Goal: Transaction & Acquisition: Book appointment/travel/reservation

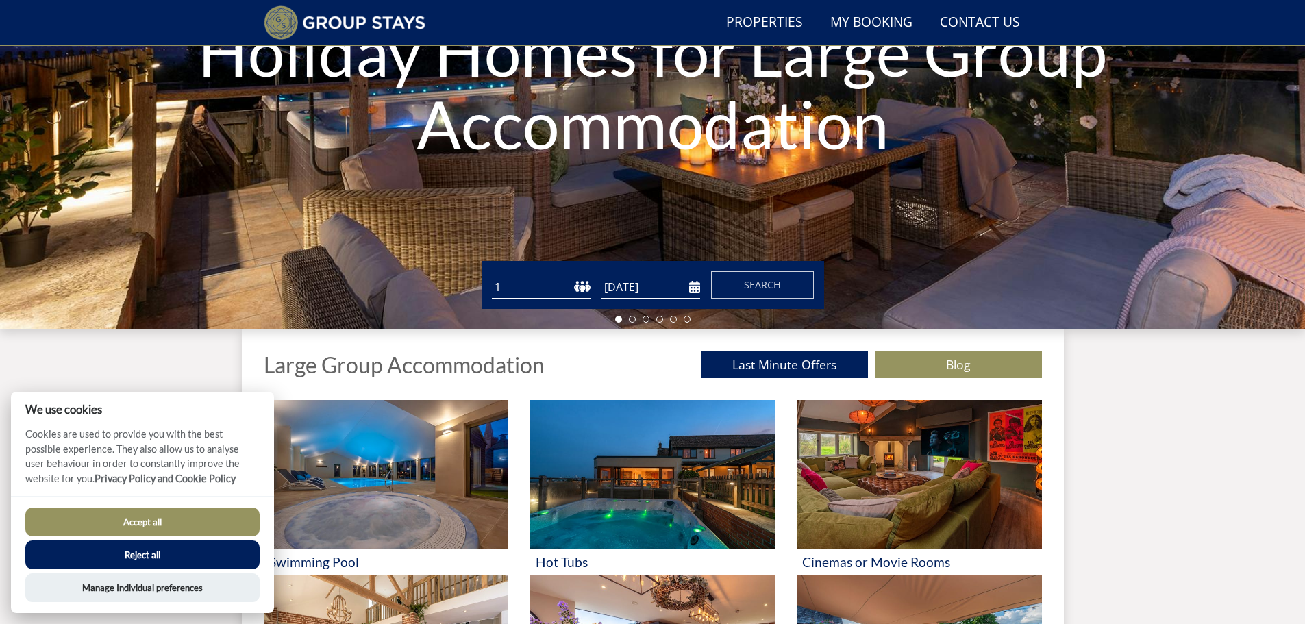
scroll to position [516, 0]
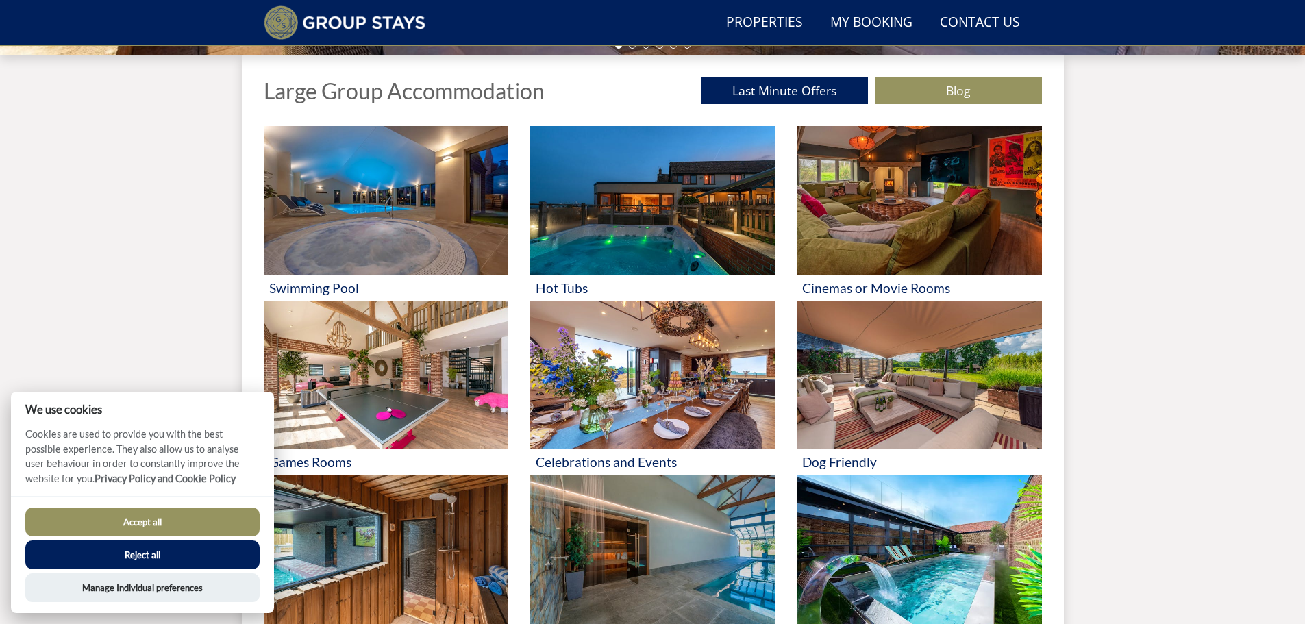
click at [225, 516] on button "Accept all" at bounding box center [142, 522] width 234 height 29
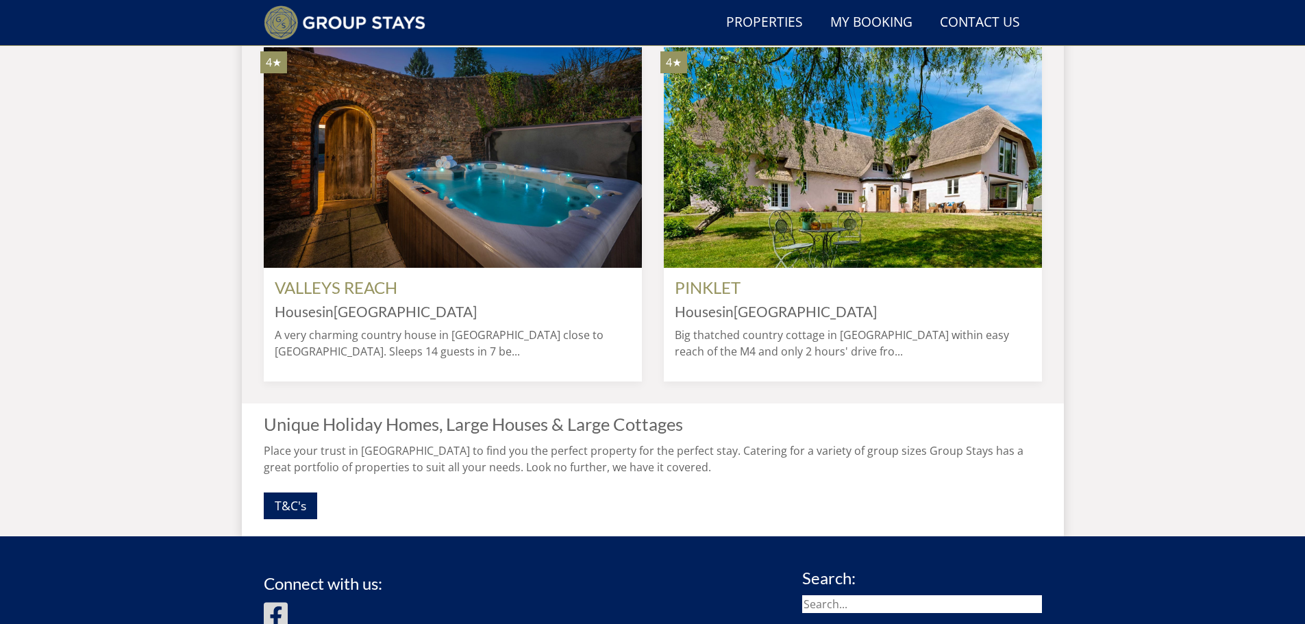
scroll to position [1201, 0]
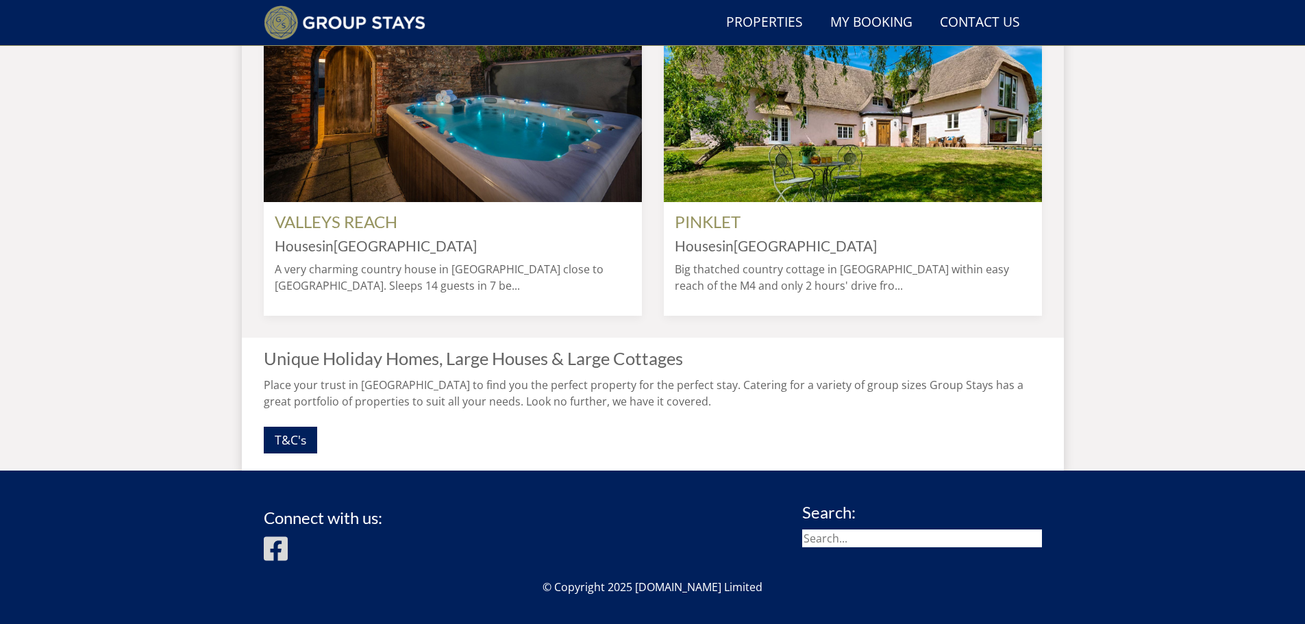
scroll to position [1201, 0]
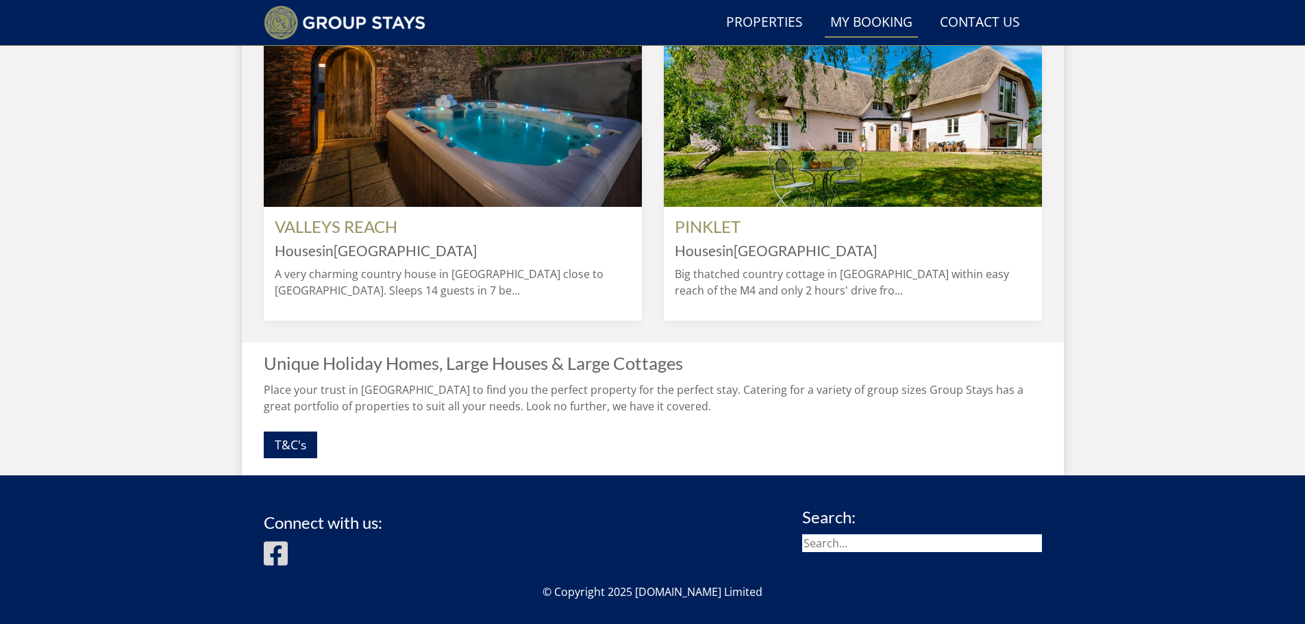
click at [897, 18] on link "My Booking" at bounding box center [871, 23] width 93 height 31
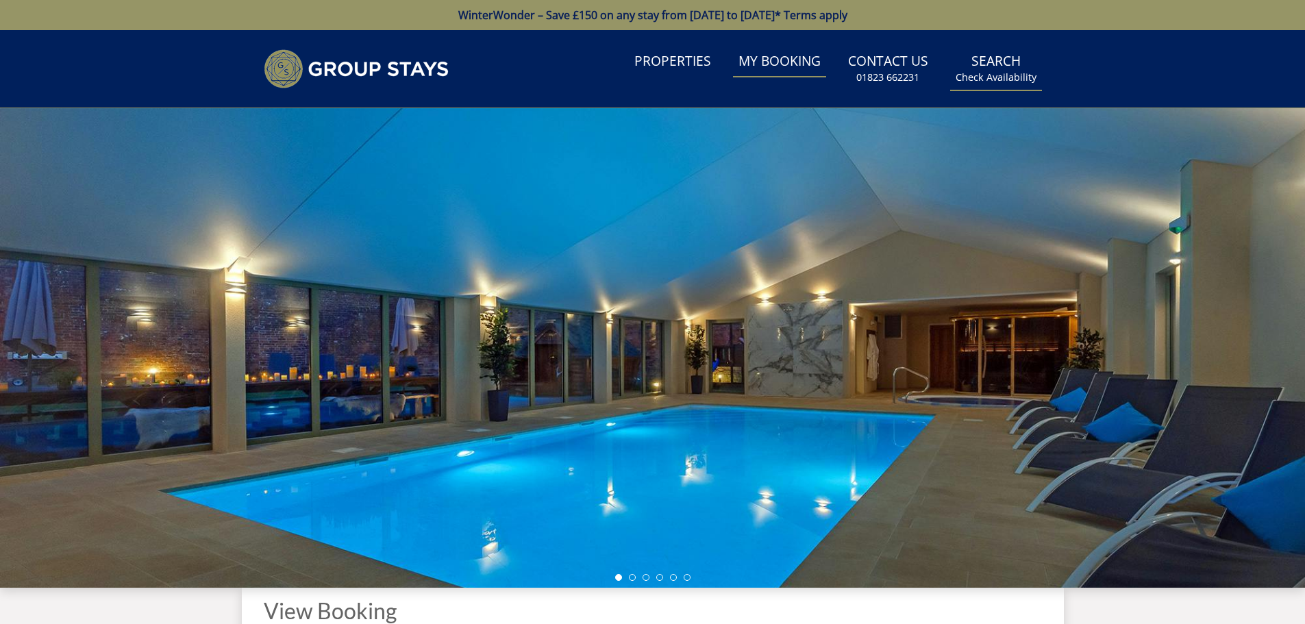
click at [994, 69] on link "Search Check Availability" at bounding box center [996, 69] width 92 height 45
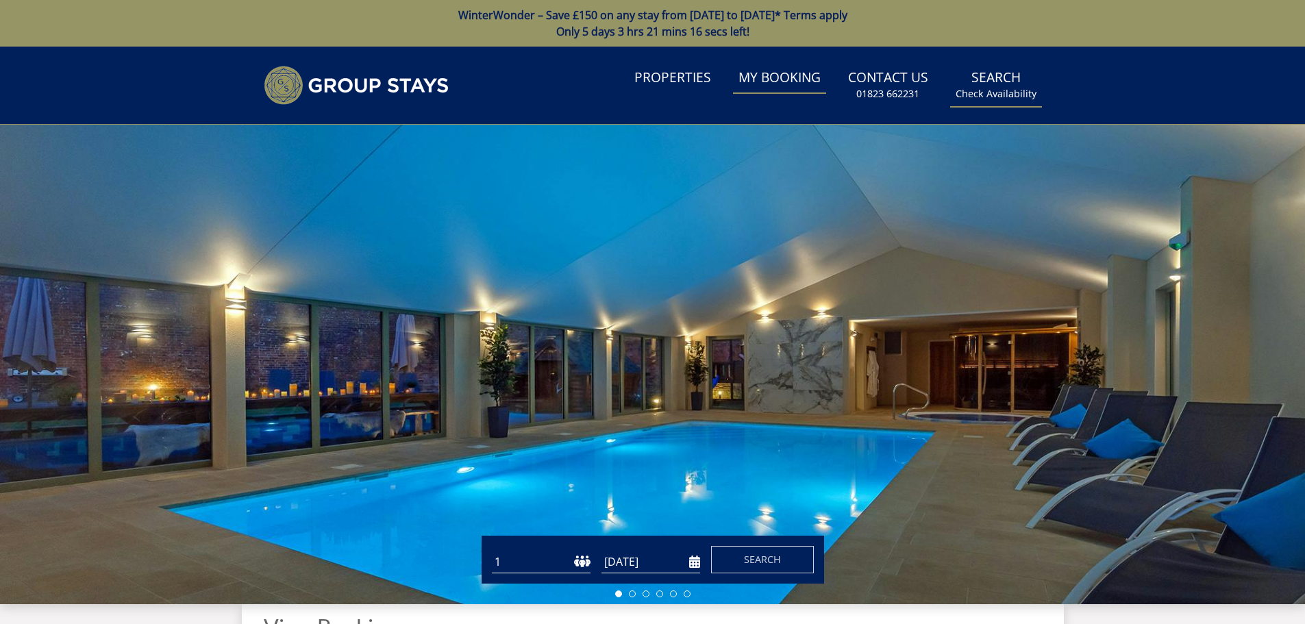
click at [977, 97] on small "Check Availability" at bounding box center [995, 94] width 81 height 14
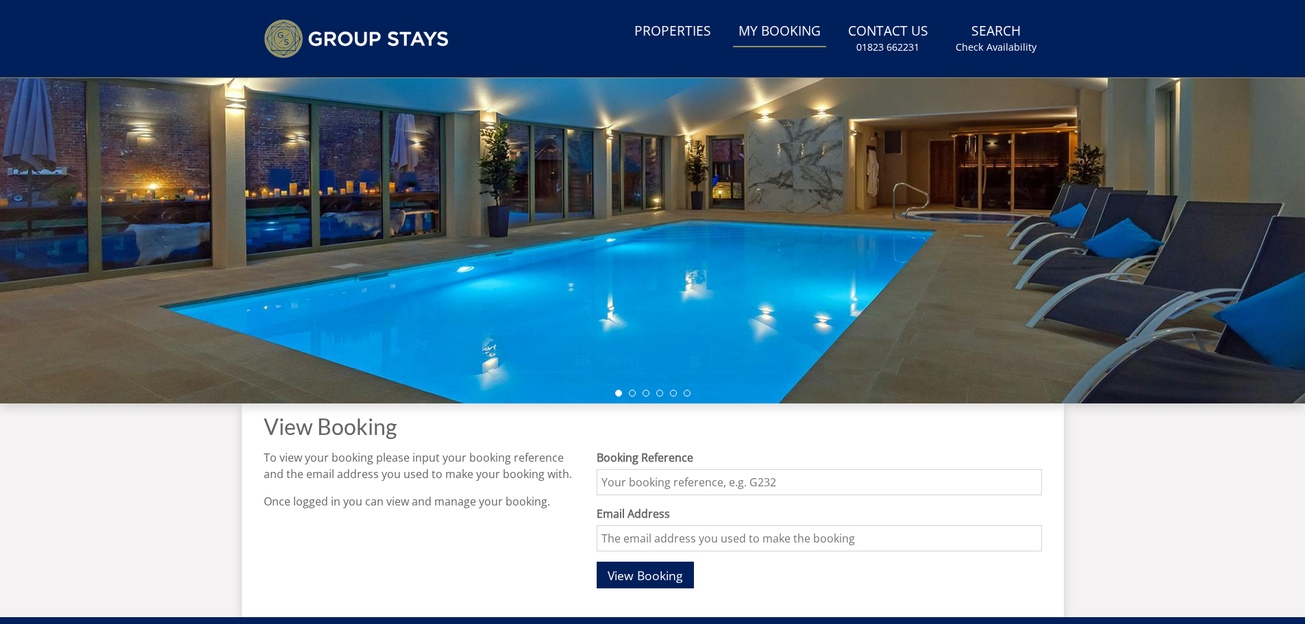
scroll to position [400, 0]
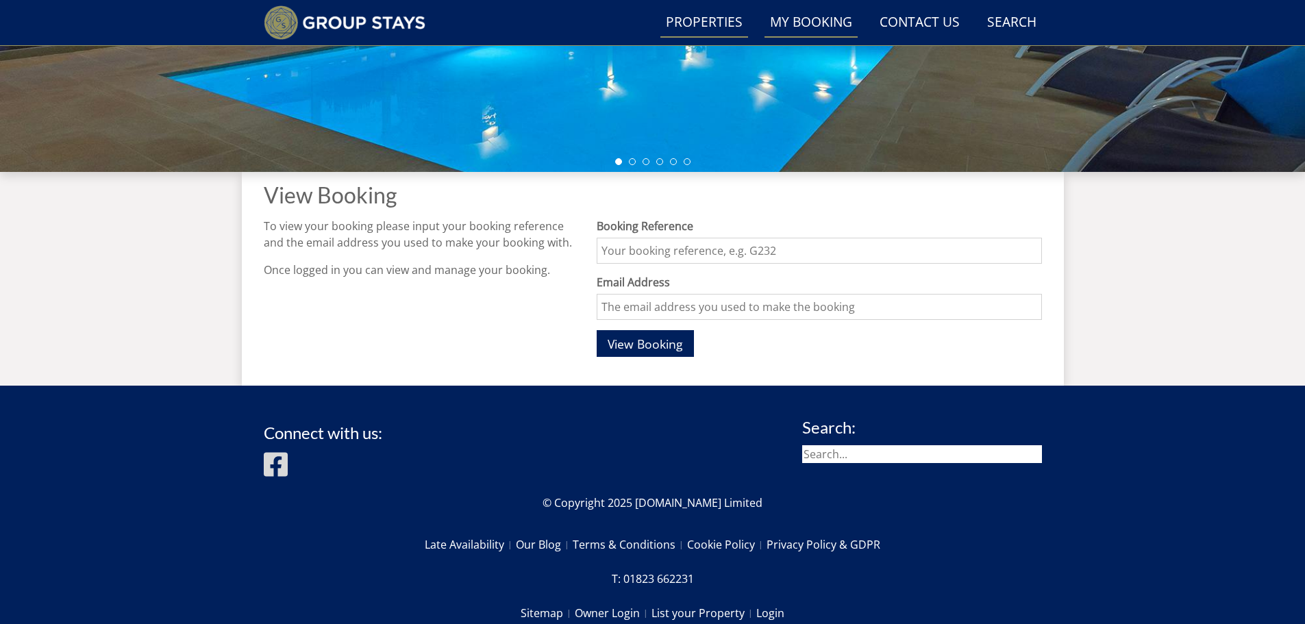
click at [713, 32] on link "Properties" at bounding box center [704, 23] width 88 height 31
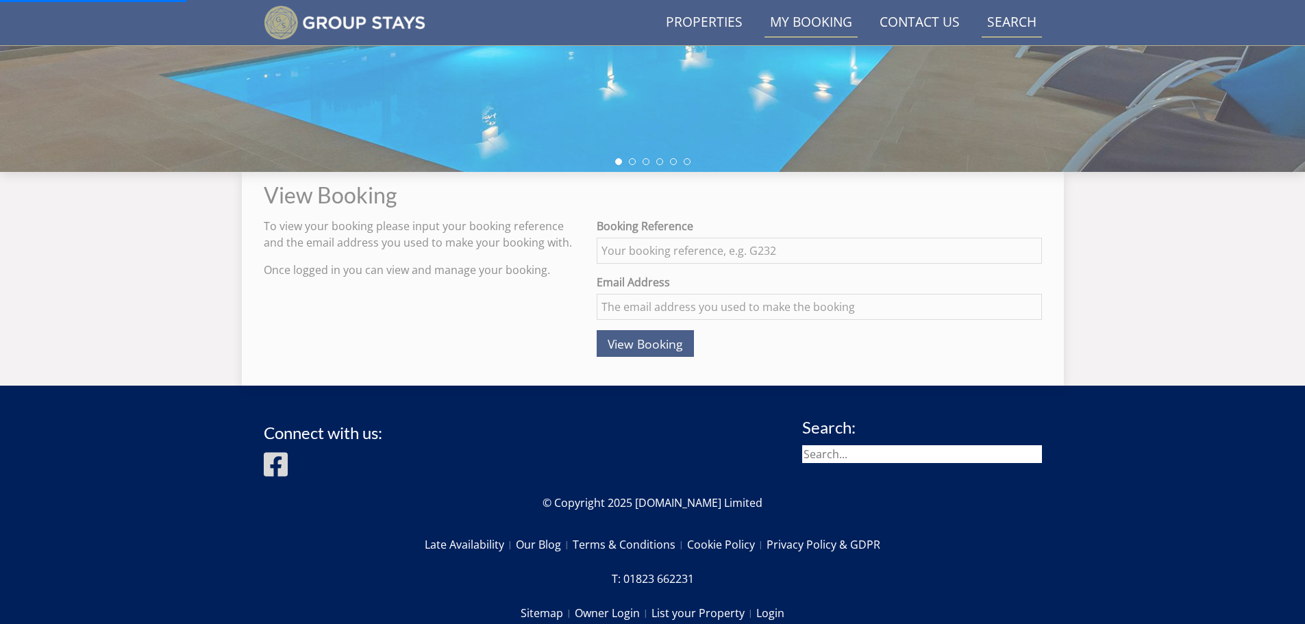
click at [1015, 20] on link "Search Check Availability" at bounding box center [1011, 23] width 60 height 31
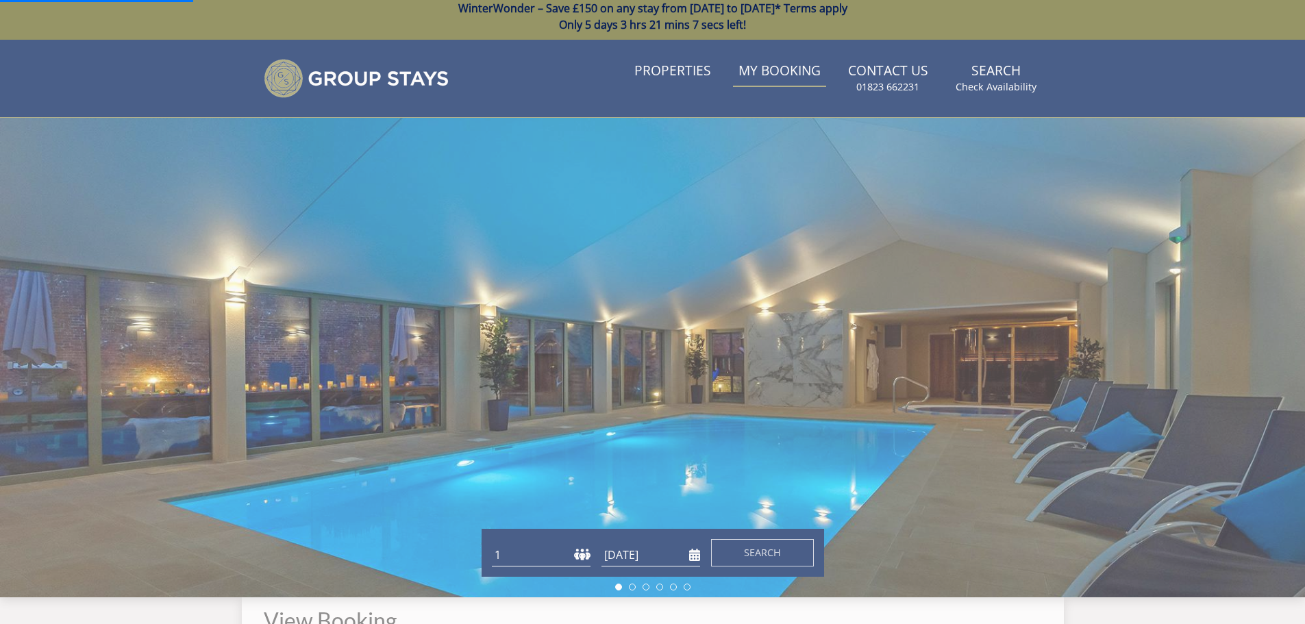
scroll to position [0, 0]
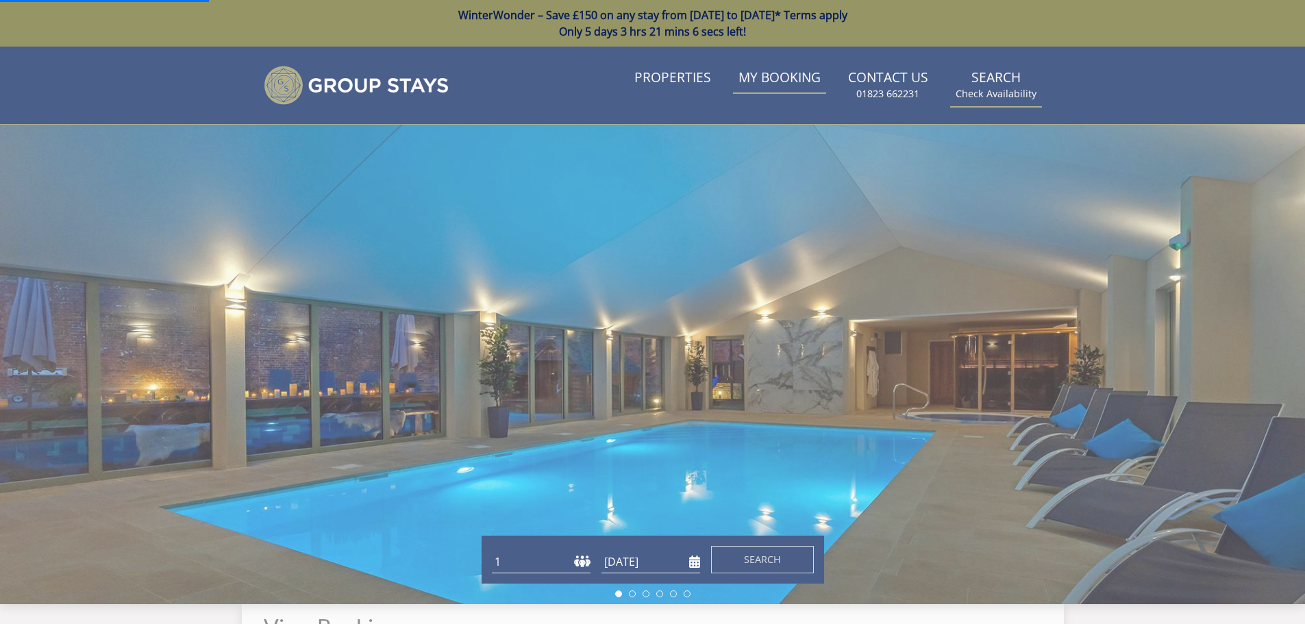
drag, startPoint x: 982, startPoint y: 78, endPoint x: 979, endPoint y: 92, distance: 14.6
click at [983, 78] on link "Search Check Availability" at bounding box center [996, 85] width 92 height 45
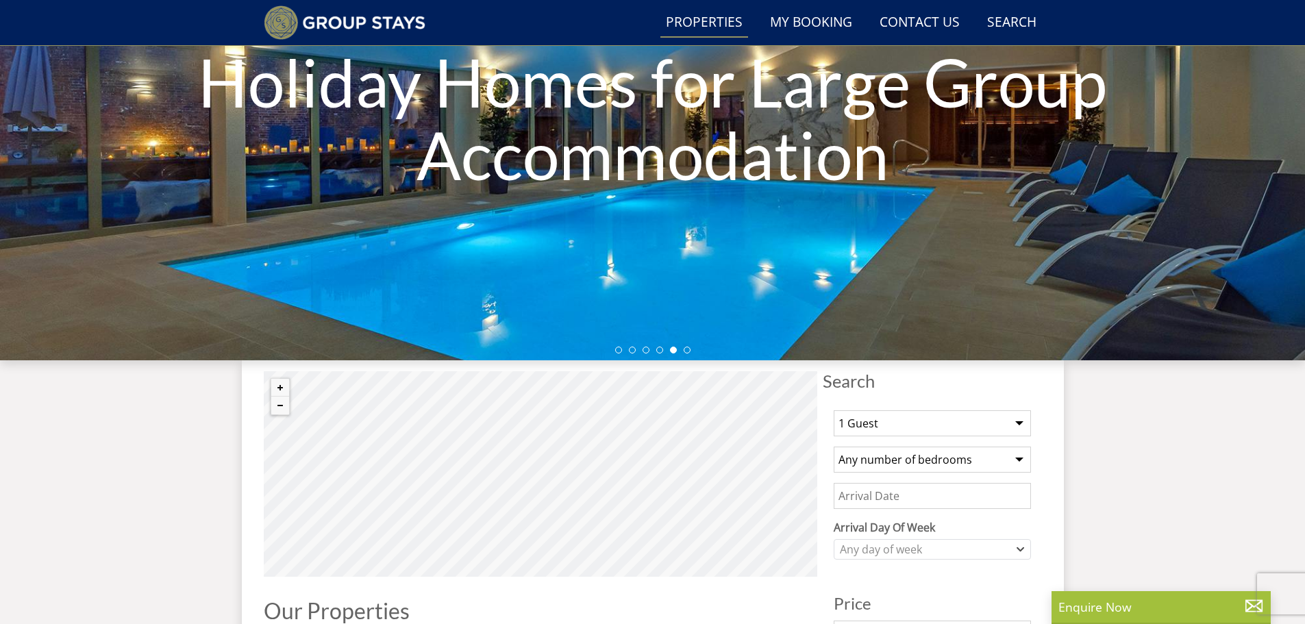
scroll to position [332, 0]
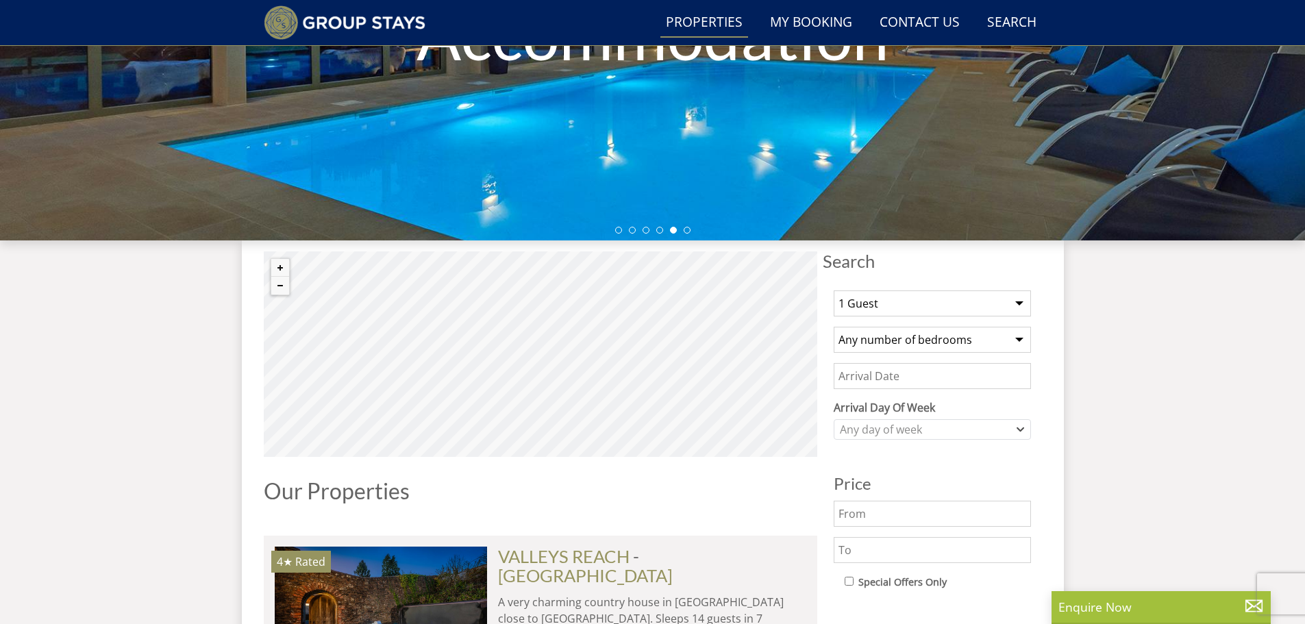
click at [896, 299] on select "1 Guest 2 Guests 3 Guests 4 Guests 5 Guests 6 Guests 7 Guests 8 Guests 9 Guests…" at bounding box center [932, 303] width 197 height 26
select select "14"
click at [834, 290] on select "1 Guest 2 Guests 3 Guests 4 Guests 5 Guests 6 Guests 7 Guests 8 Guests 9 Guests…" at bounding box center [932, 303] width 197 height 26
click at [962, 339] on select "Any number of bedrooms 4 Bedrooms 5 Bedrooms 6 Bedrooms 7 Bedrooms 8 Bedrooms 9…" at bounding box center [932, 340] width 197 height 26
select select "7"
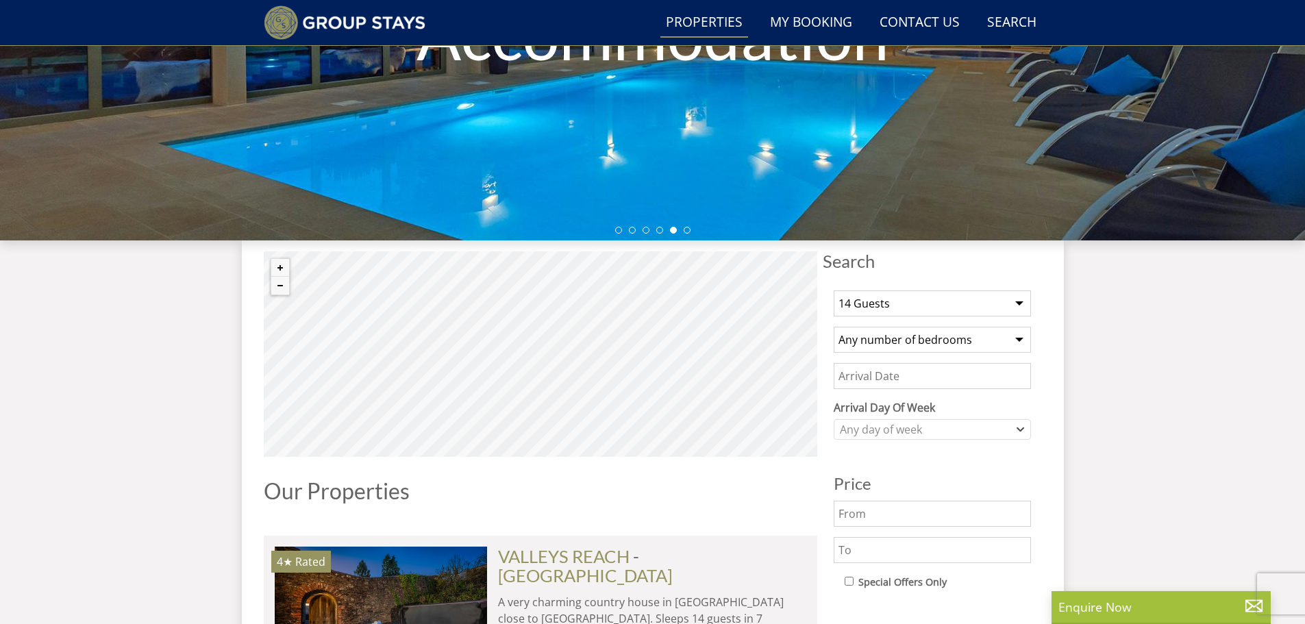
click at [834, 327] on select "Any number of bedrooms 4 Bedrooms 5 Bedrooms 6 Bedrooms 7 Bedrooms 8 Bedrooms 9…" at bounding box center [932, 340] width 197 height 26
click at [994, 375] on input "Date" at bounding box center [932, 376] width 197 height 26
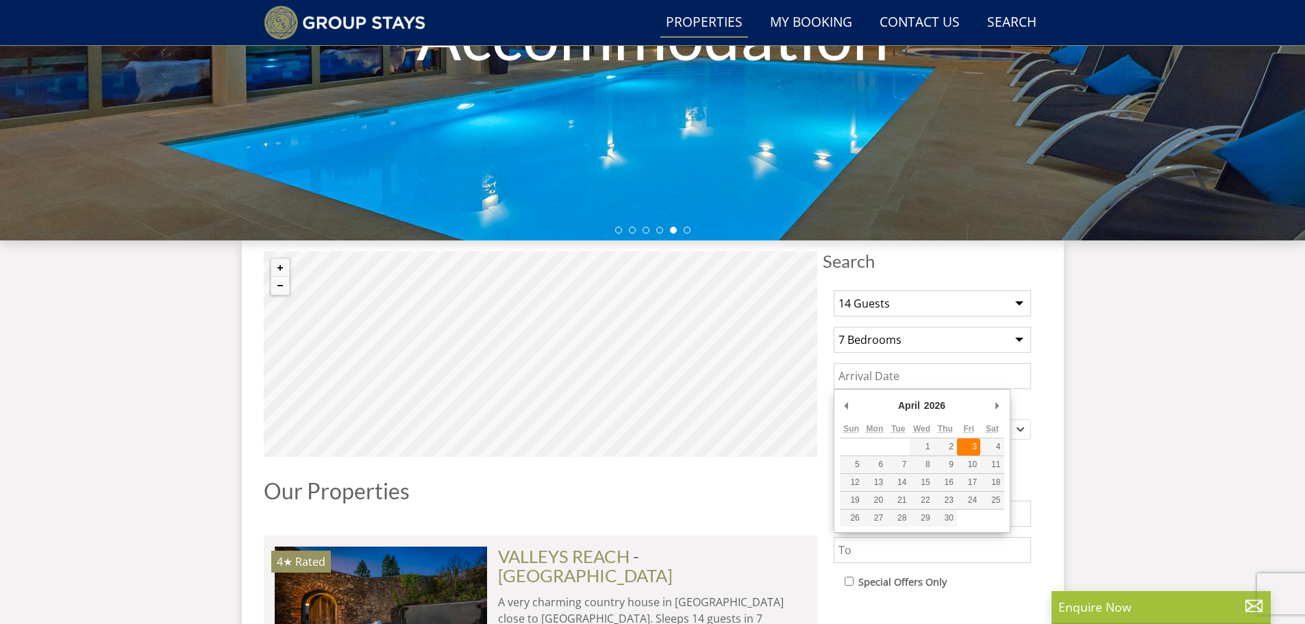
type input "[DATE]"
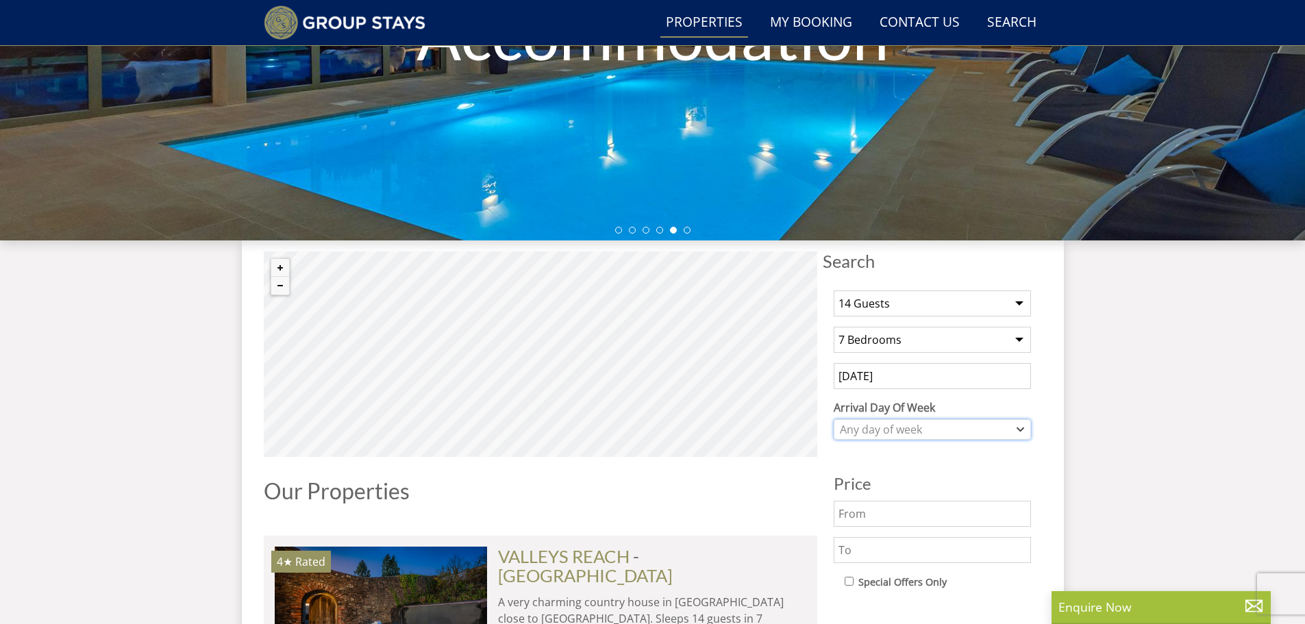
click at [875, 427] on div "Any day of week" at bounding box center [924, 429] width 177 height 15
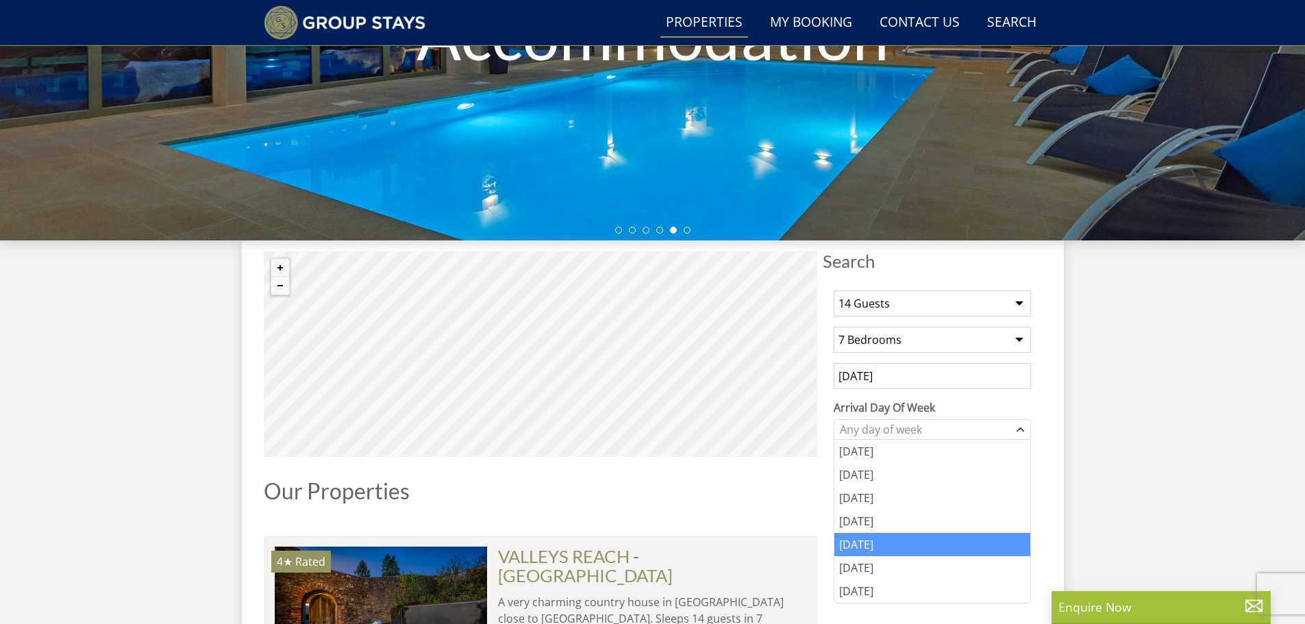
click at [914, 540] on div "[DATE]" at bounding box center [932, 544] width 196 height 23
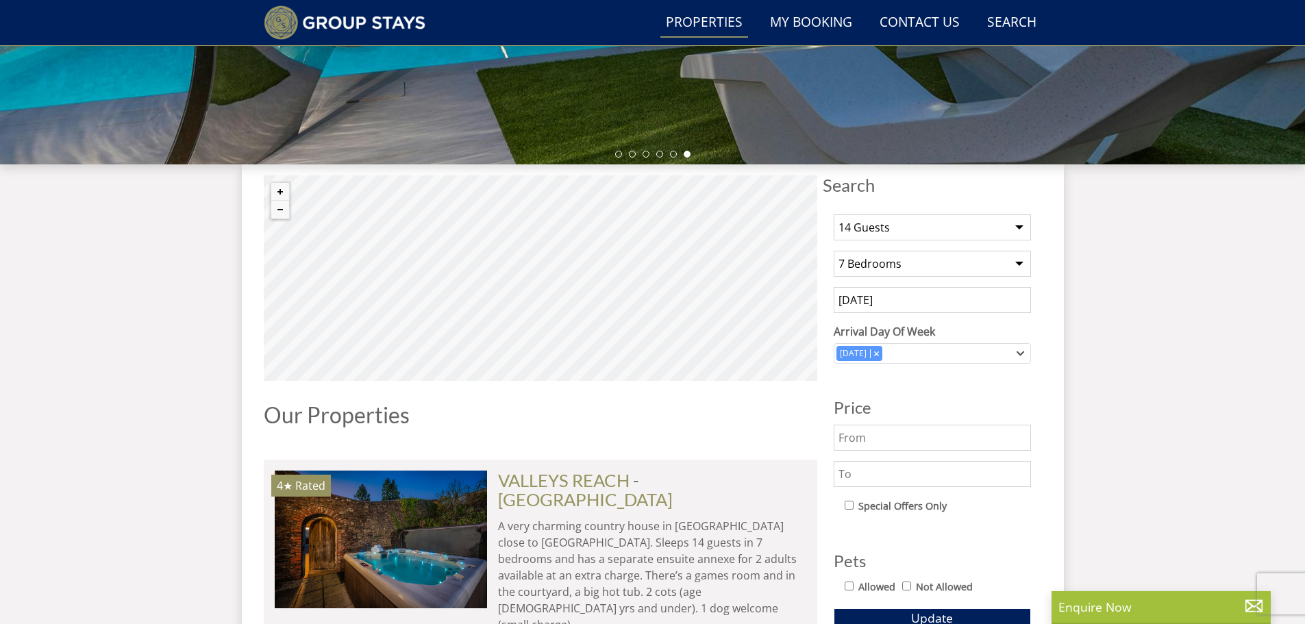
scroll to position [468, 0]
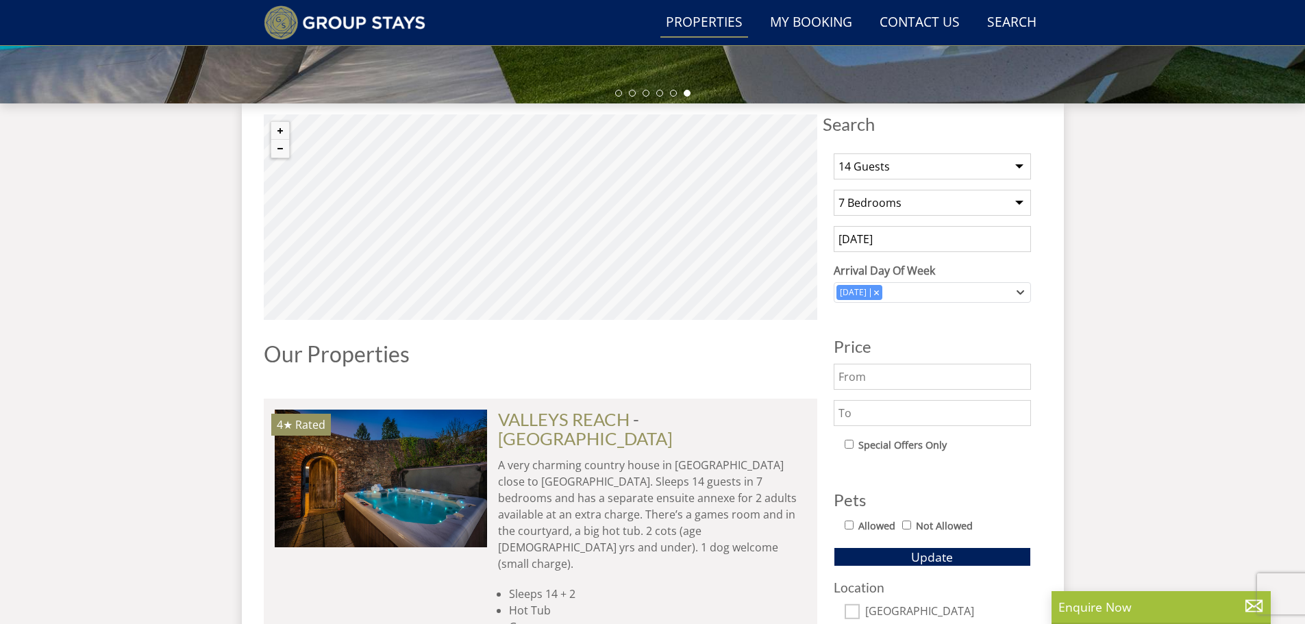
click at [934, 375] on input "text" at bounding box center [932, 377] width 197 height 26
drag, startPoint x: 928, startPoint y: 375, endPoint x: 690, endPoint y: 371, distance: 237.7
type input "1000"
click at [903, 416] on input "text" at bounding box center [932, 413] width 197 height 26
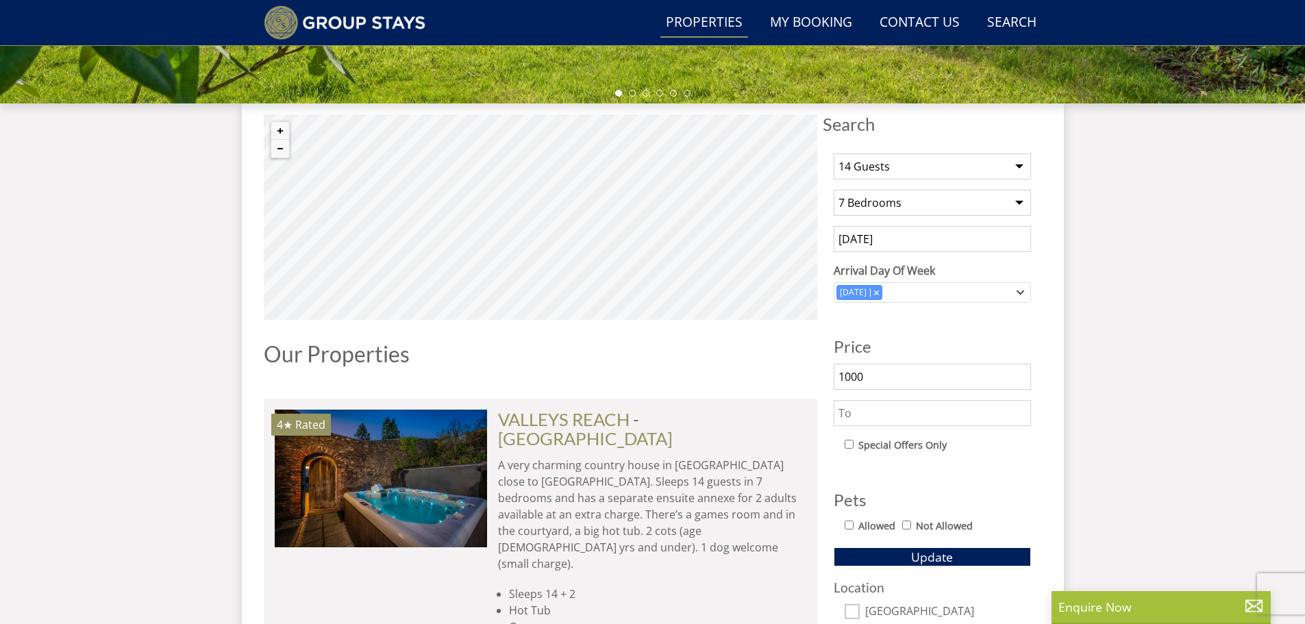
type input "4"
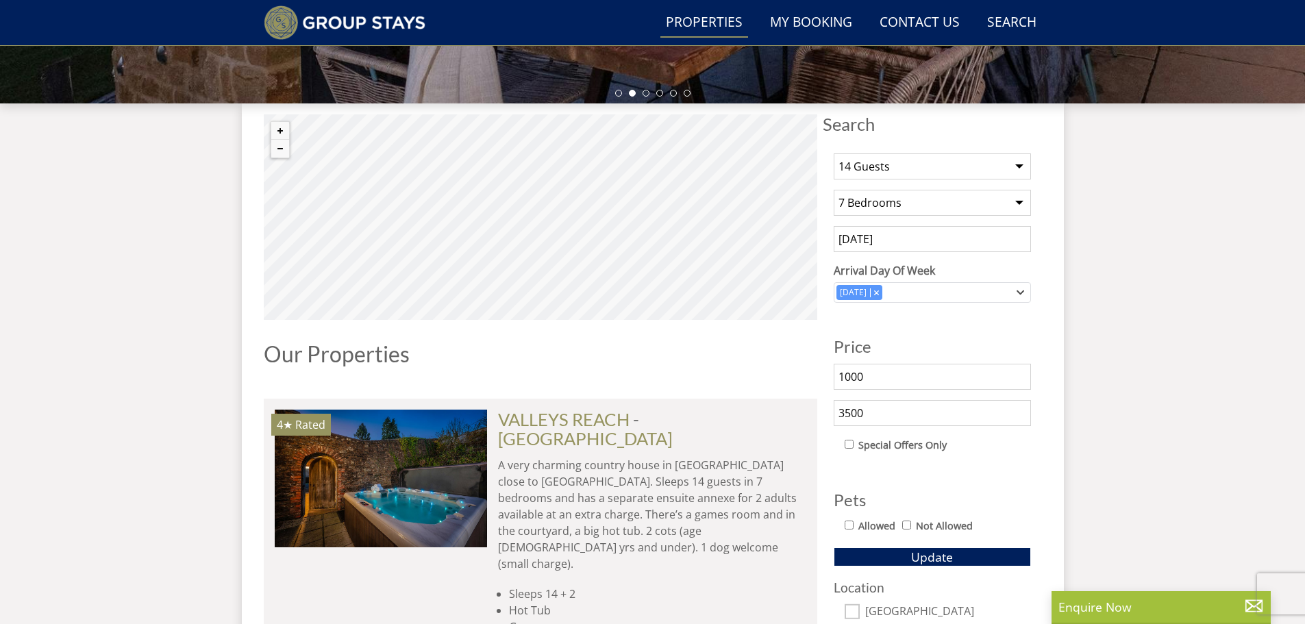
type input "3500"
click at [855, 526] on div "Allowed Not Allowed" at bounding box center [938, 527] width 186 height 20
click at [848, 524] on input "Allowed" at bounding box center [849, 525] width 9 height 9
checkbox input "true"
click at [920, 553] on span "Update" at bounding box center [932, 557] width 42 height 16
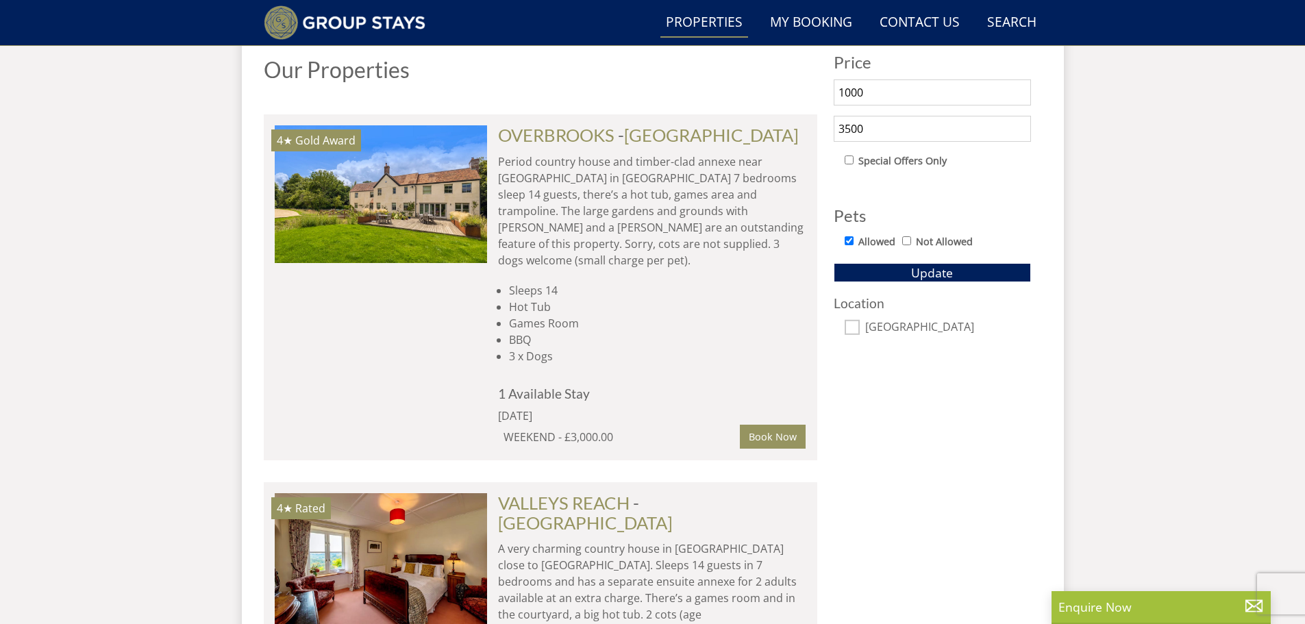
scroll to position [662, 0]
